Goal: Information Seeking & Learning: Learn about a topic

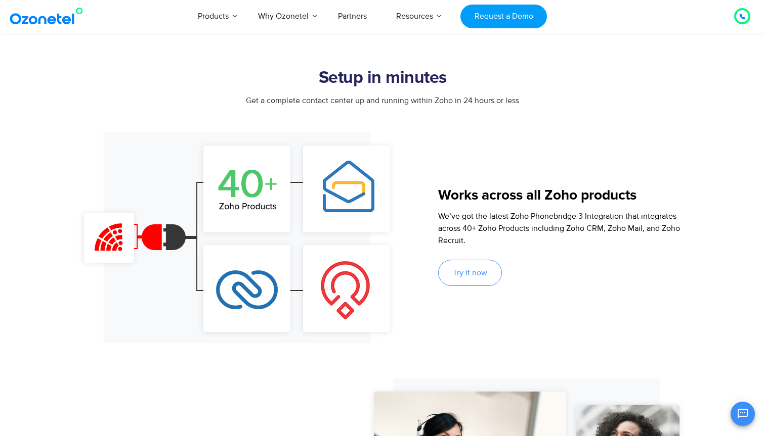
scroll to position [572, 0]
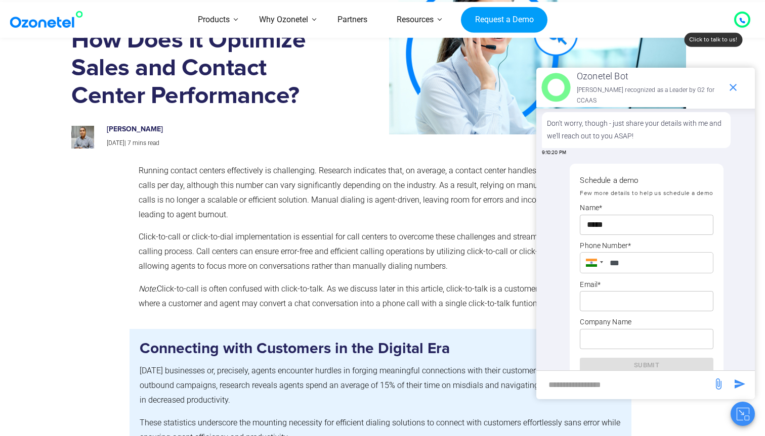
scroll to position [196, 0]
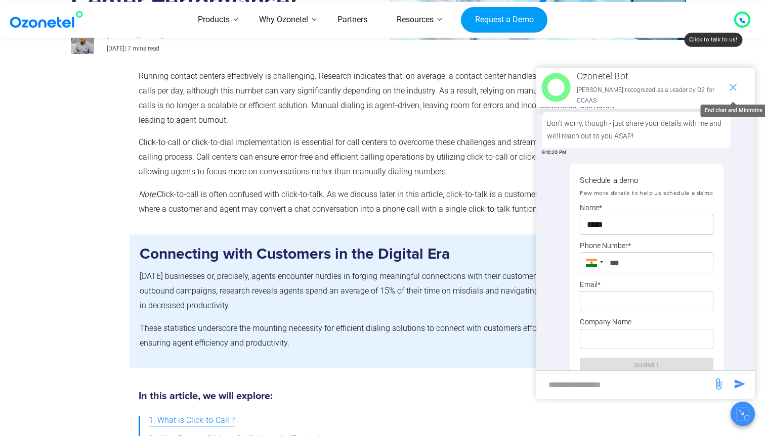
click at [731, 87] on icon "end chat or minimize" at bounding box center [733, 87] width 12 height 12
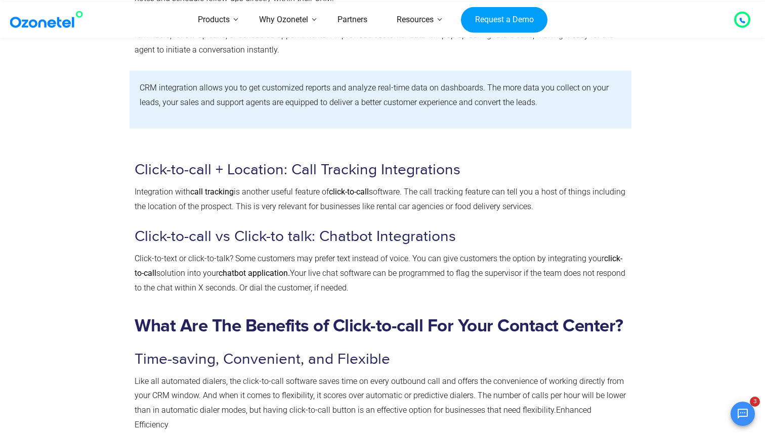
scroll to position [1337, 0]
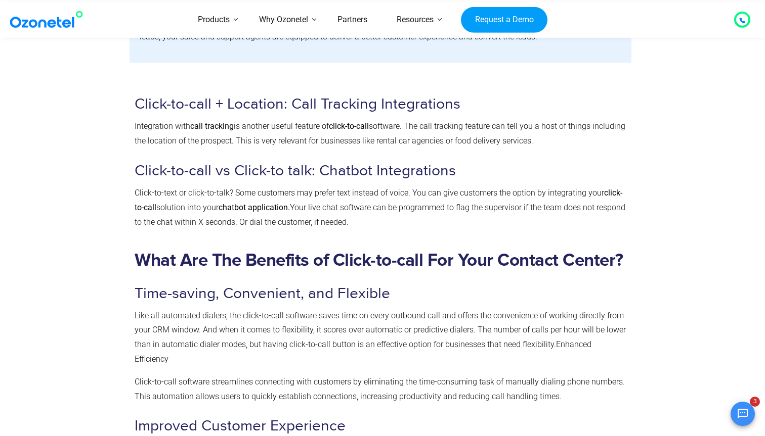
click at [388, 243] on div "What Are The Benefits of Click-to-call For Your Contact Center? Time-saving, Co…" at bounding box center [380, 390] width 491 height 351
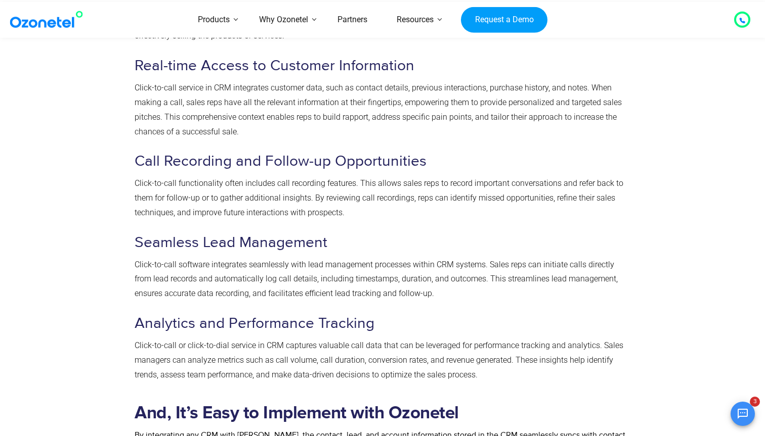
scroll to position [2175, 0]
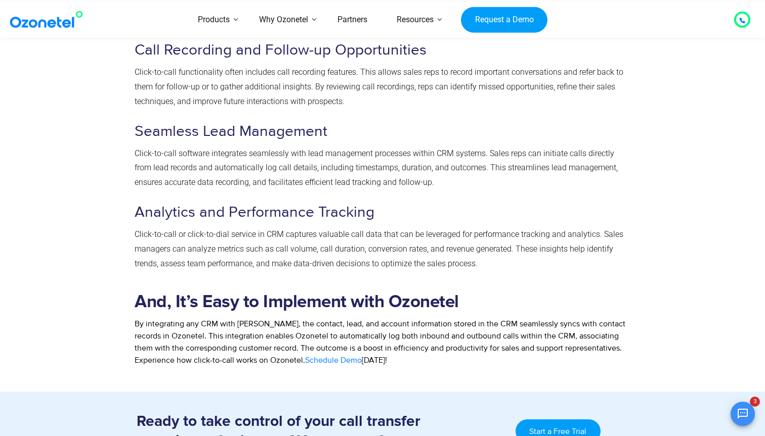
click at [412, 346] on div "And, It’s Easy to Implement with Ozonetel By integrating any CRM with Ozonetel,…" at bounding box center [380, 311] width 491 height 110
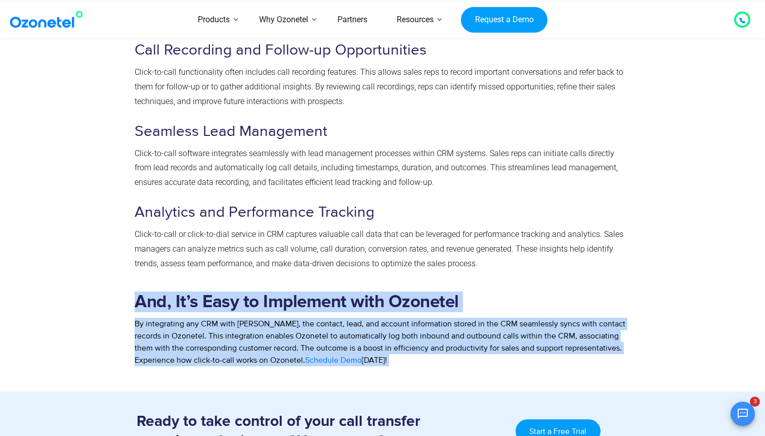
drag, startPoint x: 412, startPoint y: 346, endPoint x: 122, endPoint y: 309, distance: 292.5
click at [122, 309] on div "And, It’s Easy to Implement with Ozonetel By integrating any CRM with Ozonetel,…" at bounding box center [382, 337] width 647 height 107
click at [122, 309] on div at bounding box center [97, 337] width 63 height 107
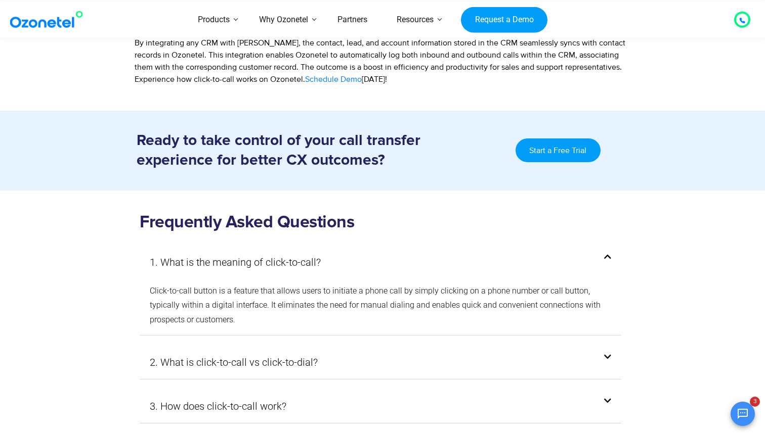
scroll to position [2825, 0]
